Goal: Book appointment/travel/reservation

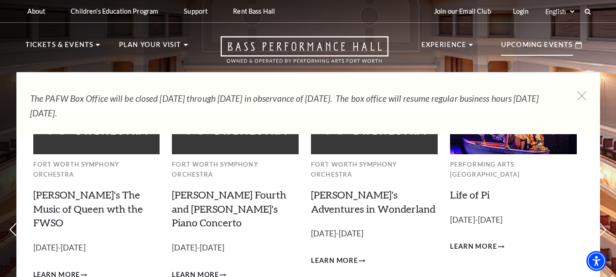
click at [522, 47] on p "Upcoming Events" at bounding box center [537, 47] width 72 height 16
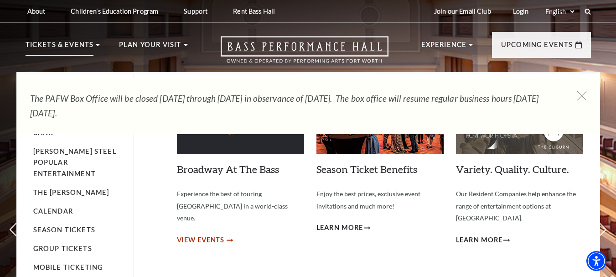
click at [196, 234] on span "View Events" at bounding box center [201, 239] width 48 height 11
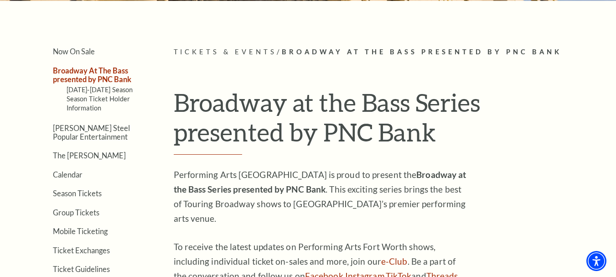
scroll to position [149, 0]
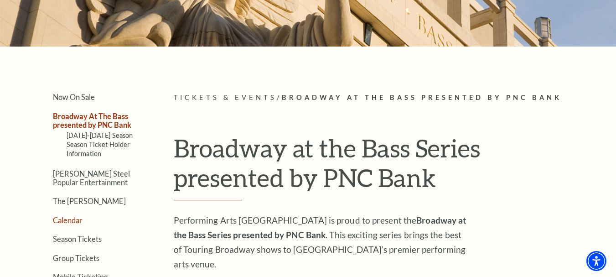
click at [73, 221] on link "Calendar" at bounding box center [68, 220] width 30 height 9
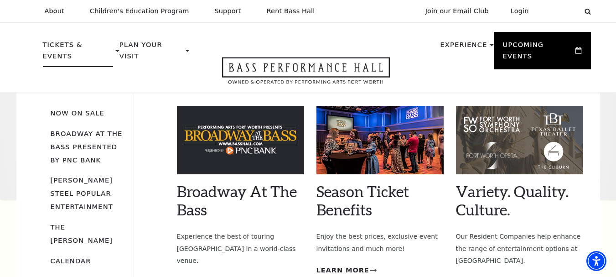
click at [83, 48] on p "Tickets & Events" at bounding box center [78, 53] width 71 height 28
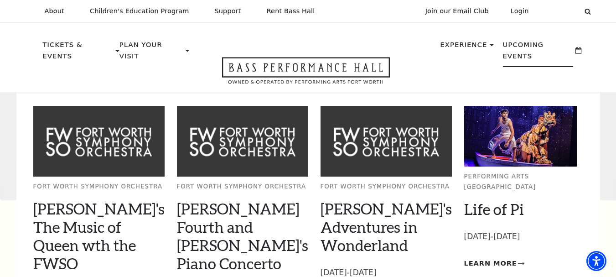
click at [523, 49] on p "Upcoming Events" at bounding box center [538, 53] width 71 height 28
click at [554, 44] on p "Upcoming Events" at bounding box center [538, 53] width 71 height 28
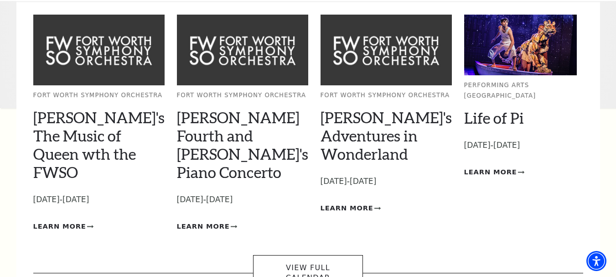
scroll to position [182, 0]
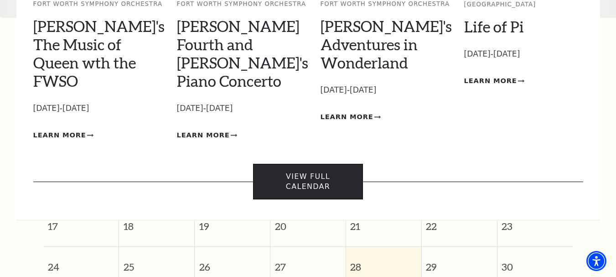
click at [296, 164] on link "View Full Calendar" at bounding box center [308, 182] width 110 height 36
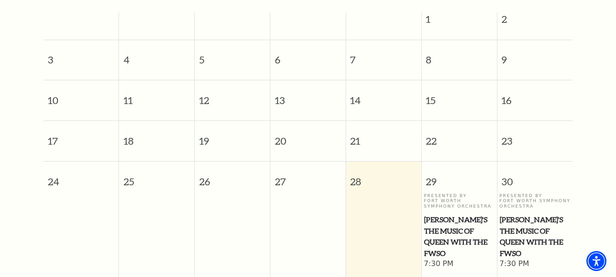
scroll to position [172, 0]
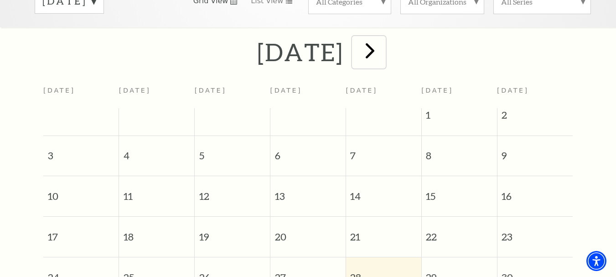
click at [383, 44] on span "next" at bounding box center [370, 50] width 26 height 26
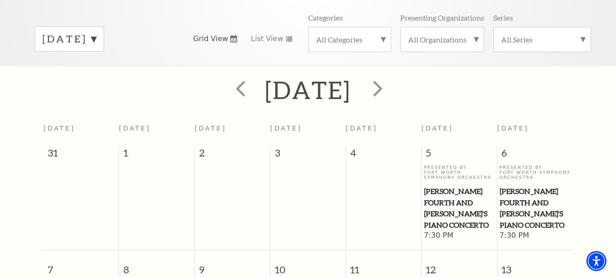
scroll to position [126, 0]
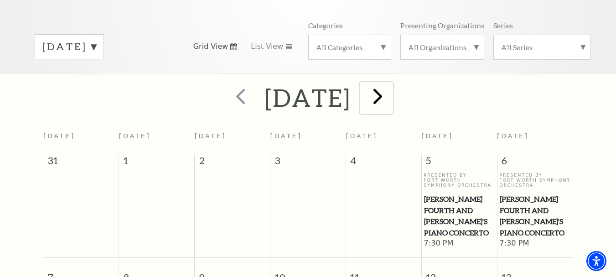
click at [391, 86] on span "next" at bounding box center [378, 96] width 26 height 26
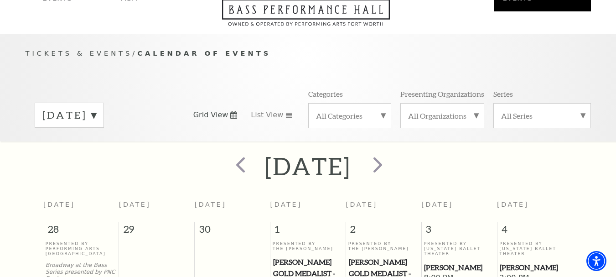
scroll to position [35, 0]
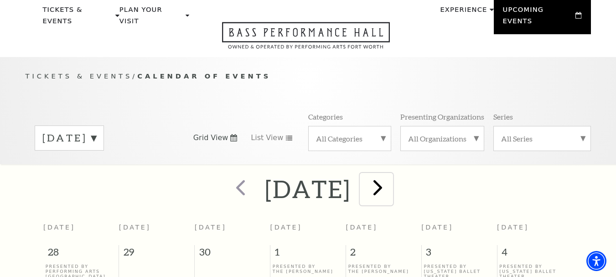
click at [391, 183] on span "next" at bounding box center [378, 187] width 26 height 26
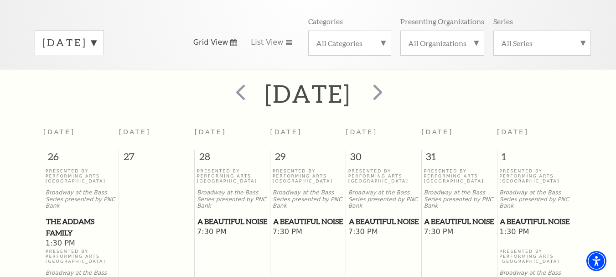
scroll to position [126, 0]
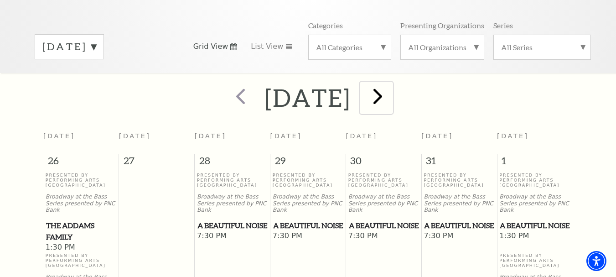
click at [391, 87] on span "next" at bounding box center [378, 96] width 26 height 26
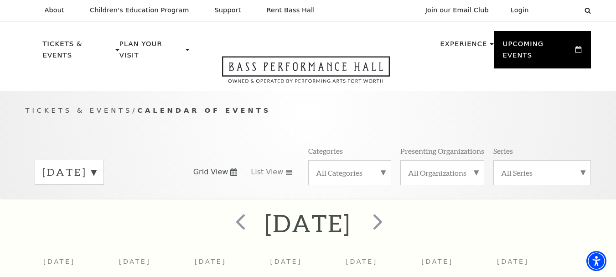
scroll to position [0, 0]
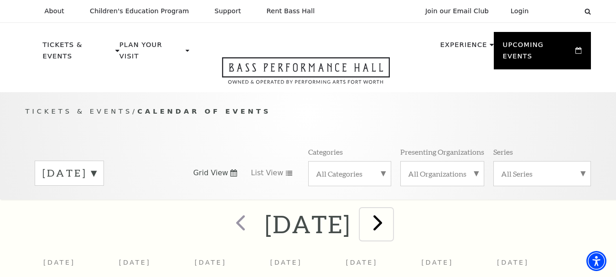
click at [391, 209] on span "next" at bounding box center [378, 222] width 26 height 26
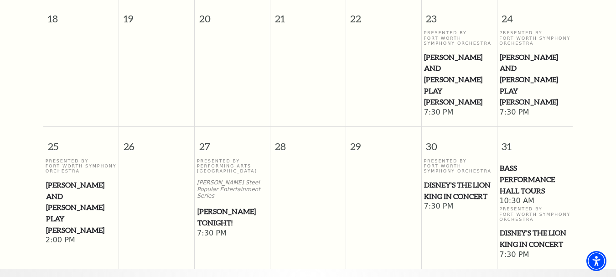
scroll to position [582, 0]
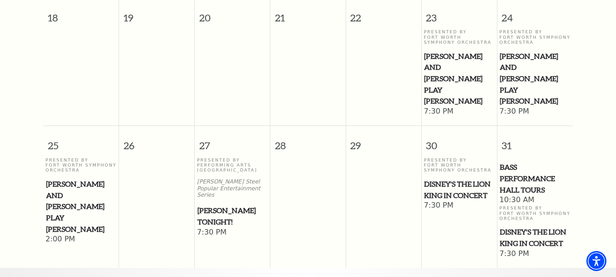
drag, startPoint x: 440, startPoint y: 169, endPoint x: 391, endPoint y: 143, distance: 55.7
click at [391, 157] on td at bounding box center [384, 208] width 76 height 102
click at [454, 178] on span "Disney's The Lion King in Concert" at bounding box center [459, 189] width 70 height 22
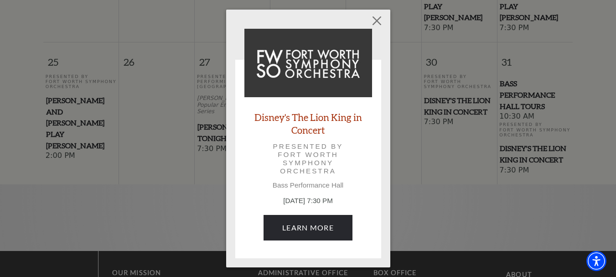
scroll to position [673, 0]
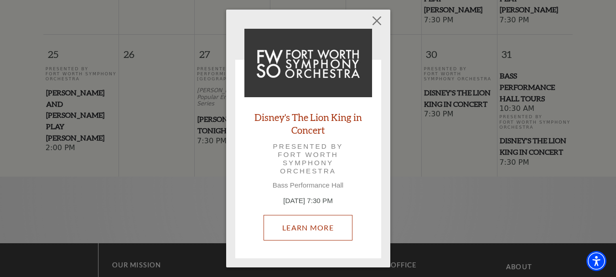
click at [322, 226] on link "Learn More" at bounding box center [307, 228] width 89 height 26
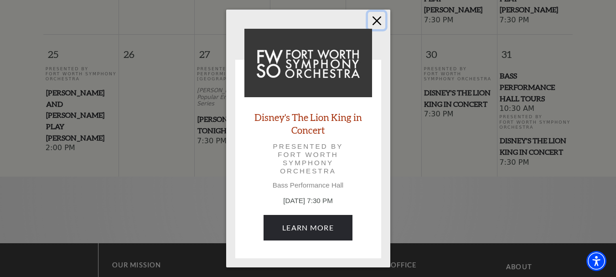
click at [377, 22] on button "Close" at bounding box center [376, 20] width 17 height 17
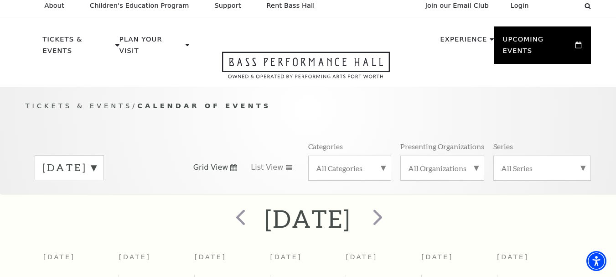
scroll to position [0, 0]
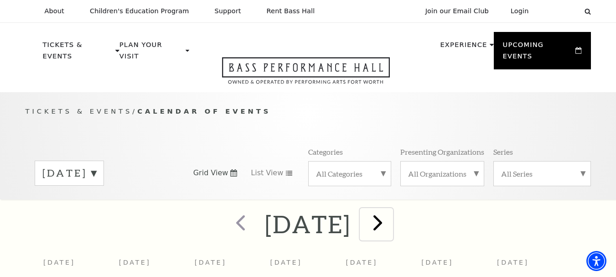
click at [391, 209] on span "next" at bounding box center [378, 222] width 26 height 26
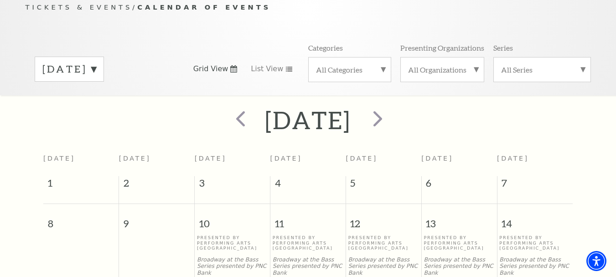
scroll to position [81, 0]
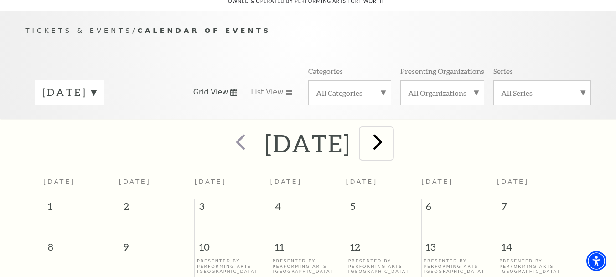
click at [391, 140] on span "next" at bounding box center [378, 142] width 26 height 26
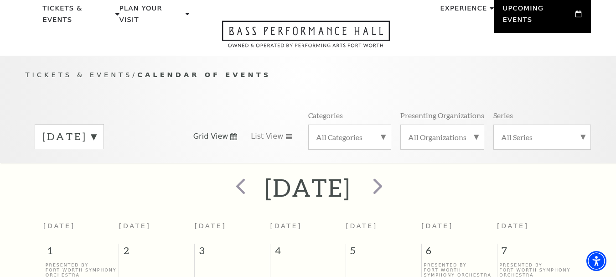
scroll to position [35, 0]
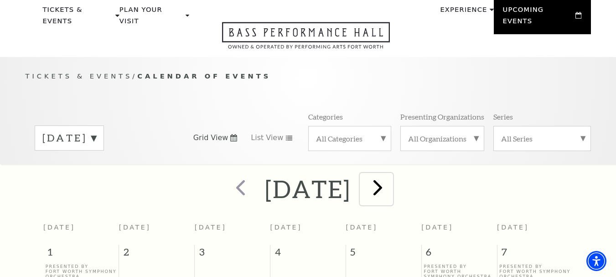
click at [391, 180] on span "next" at bounding box center [378, 187] width 26 height 26
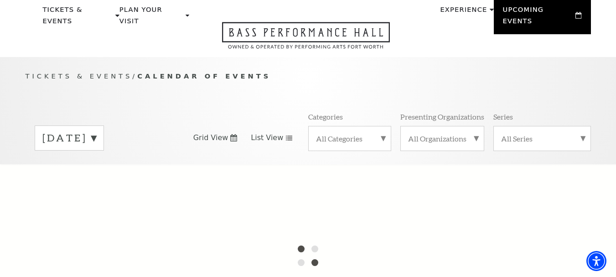
click at [285, 135] on icon at bounding box center [288, 137] width 7 height 5
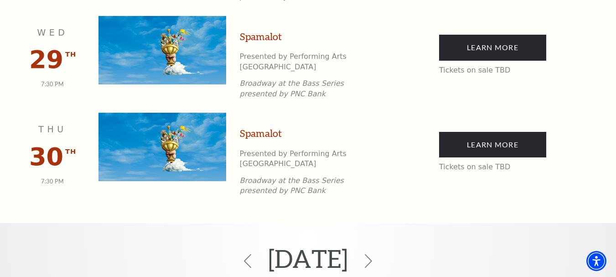
scroll to position [1767, 0]
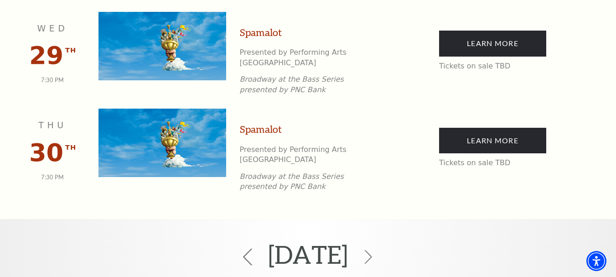
click at [243, 248] on use at bounding box center [247, 256] width 9 height 17
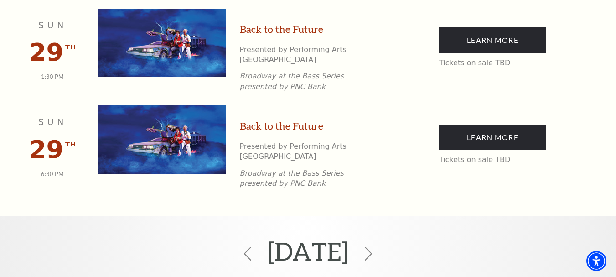
scroll to position [1858, 0]
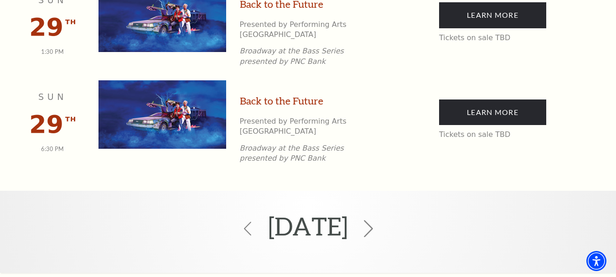
click at [377, 220] on icon at bounding box center [368, 228] width 17 height 17
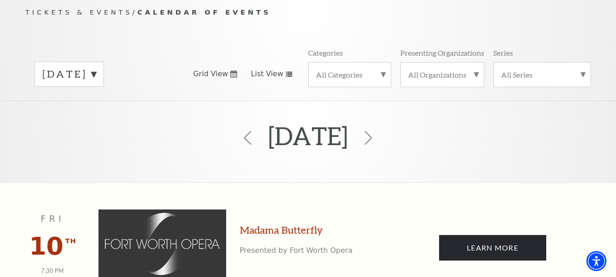
scroll to position [81, 0]
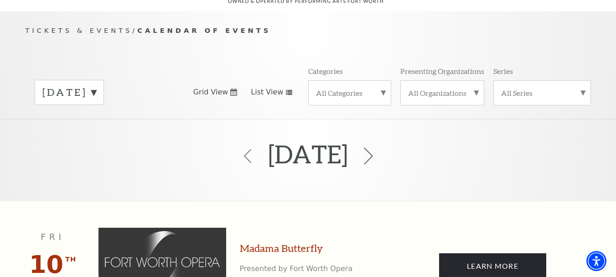
click at [377, 147] on icon at bounding box center [368, 155] width 17 height 17
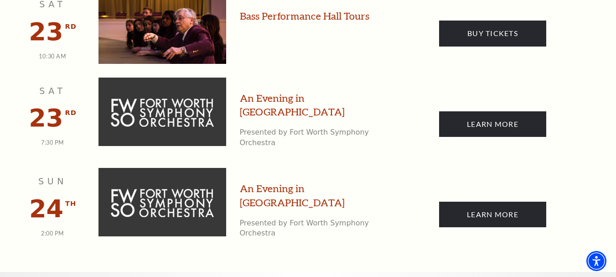
scroll to position [1676, 0]
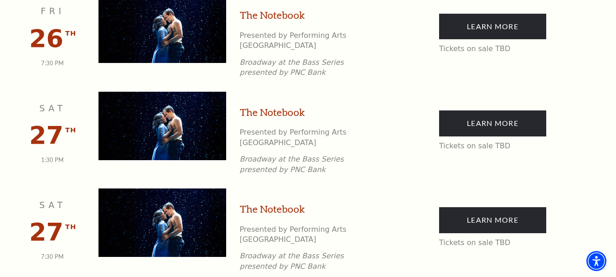
scroll to position [1311, 0]
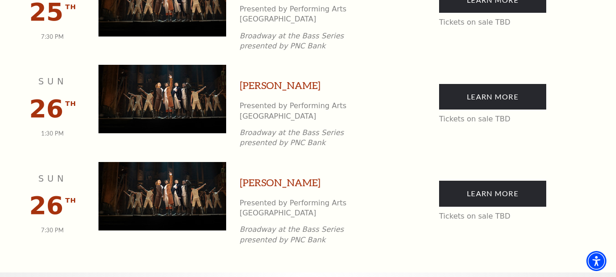
scroll to position [1631, 0]
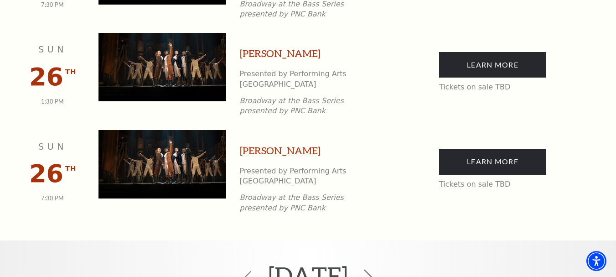
click at [377, 269] on icon at bounding box center [368, 277] width 17 height 17
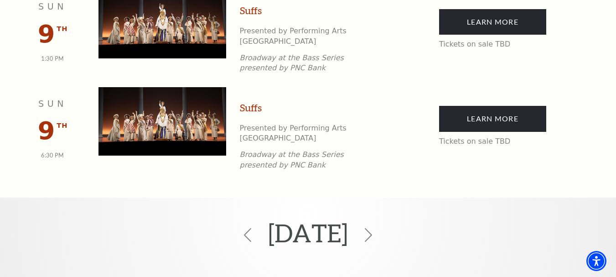
scroll to position [901, 0]
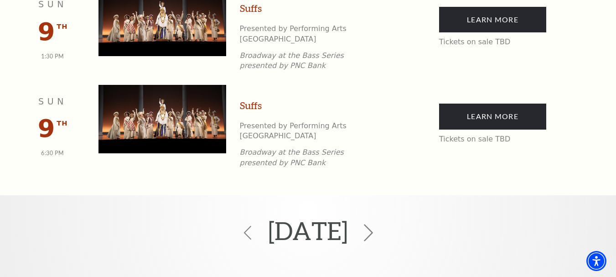
click at [377, 224] on icon at bounding box center [368, 232] width 17 height 17
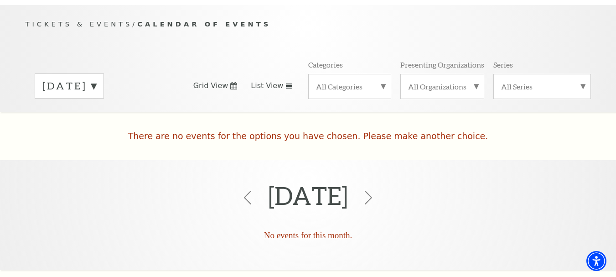
scroll to position [81, 0]
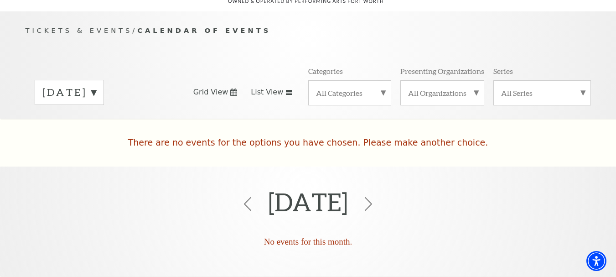
click at [96, 85] on label "[DATE]" at bounding box center [69, 92] width 54 height 14
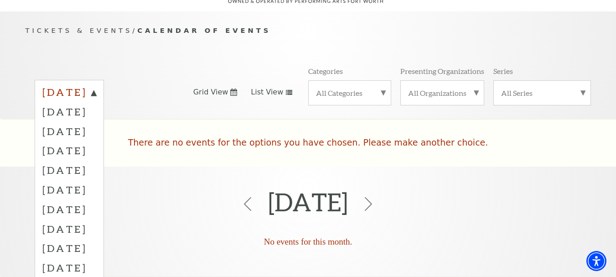
click at [96, 85] on label "[DATE]" at bounding box center [69, 93] width 54 height 16
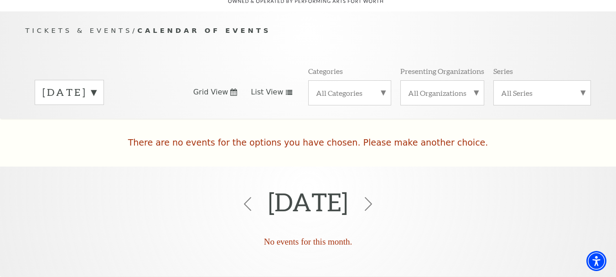
click at [96, 87] on label "[DATE]" at bounding box center [69, 92] width 54 height 14
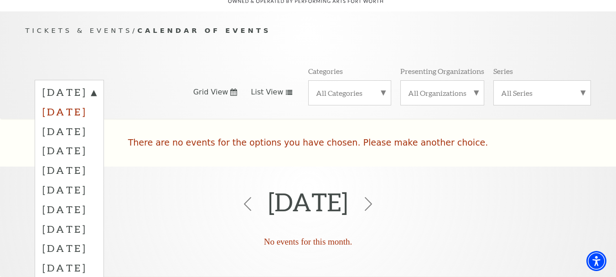
click at [96, 102] on label "[DATE]" at bounding box center [69, 112] width 54 height 20
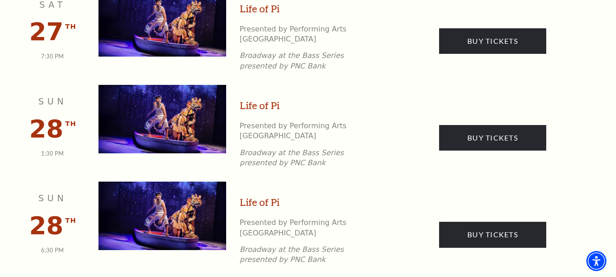
scroll to position [1539, 0]
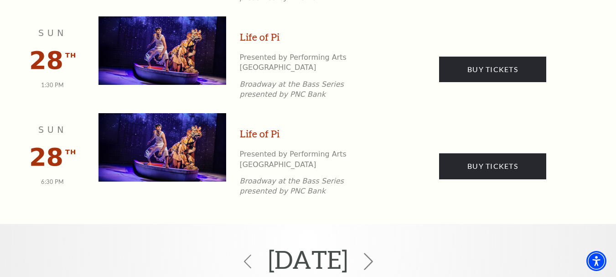
click at [377, 253] on icon at bounding box center [368, 261] width 17 height 17
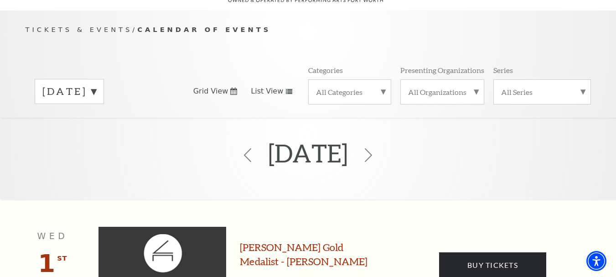
scroll to position [81, 0]
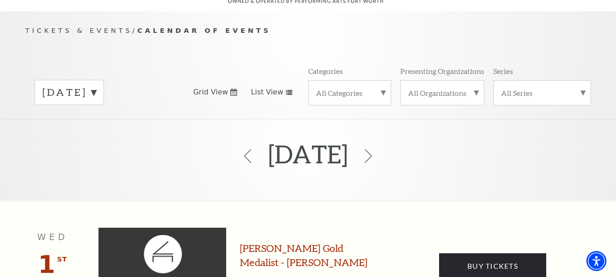
click at [96, 85] on label "[DATE]" at bounding box center [69, 92] width 54 height 14
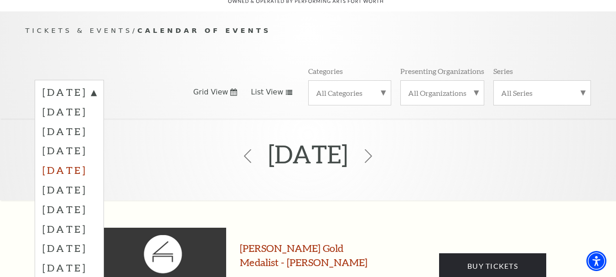
click at [96, 160] on label "[DATE]" at bounding box center [69, 170] width 54 height 20
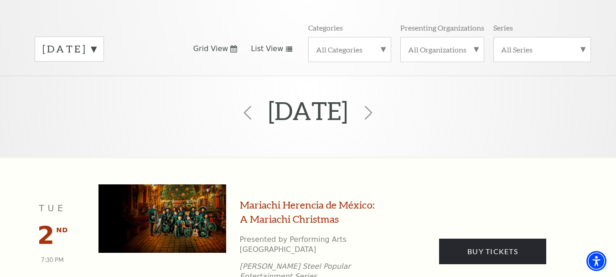
scroll to position [172, 0]
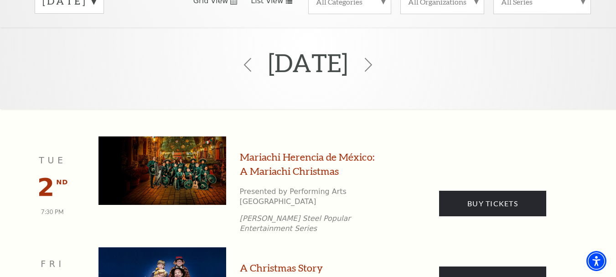
click at [272, 150] on link "Mariachi Herencia de México: A Mariachi Christmas" at bounding box center [310, 164] width 141 height 28
